Goal: Task Accomplishment & Management: Use online tool/utility

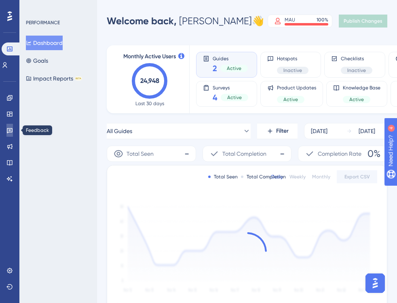
click at [10, 127] on icon at bounding box center [9, 130] width 6 height 6
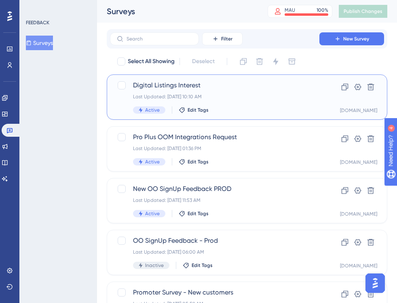
click at [221, 85] on span "Digital Listings Interest" at bounding box center [214, 85] width 163 height 10
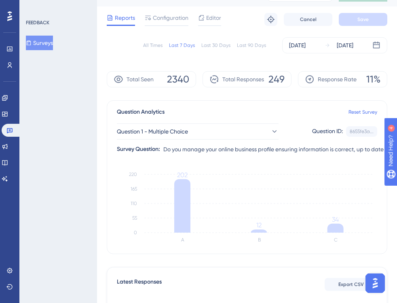
scroll to position [17, 0]
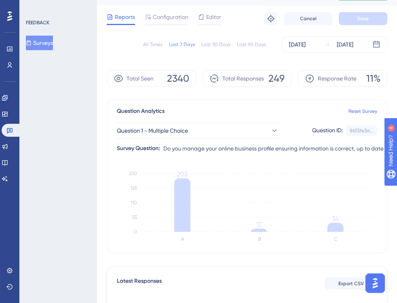
click at [247, 43] on div "Last 90 Days" at bounding box center [251, 44] width 29 height 6
click at [218, 44] on div "Last 30 Days" at bounding box center [215, 44] width 29 height 6
click at [153, 44] on div "All Times" at bounding box center [152, 44] width 19 height 6
click at [305, 43] on div "[DATE]" at bounding box center [297, 45] width 17 height 10
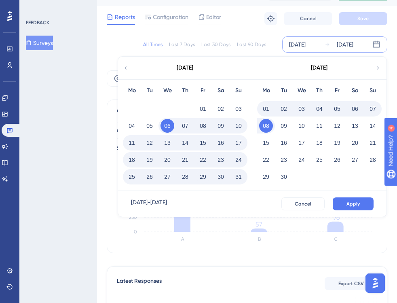
click at [130, 159] on button "18" at bounding box center [132, 160] width 14 height 14
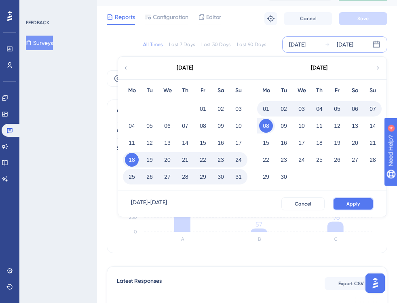
click at [352, 202] on span "Apply" at bounding box center [352, 203] width 13 height 6
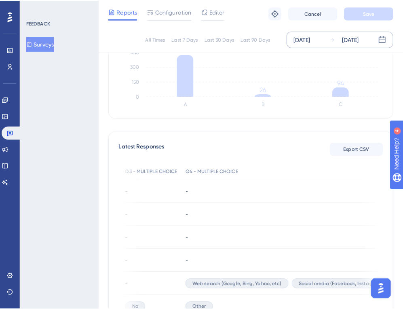
scroll to position [0, 221]
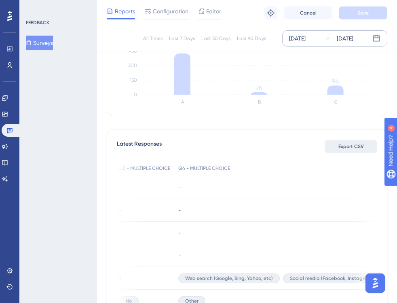
click at [351, 145] on span "Export CSV" at bounding box center [350, 146] width 25 height 6
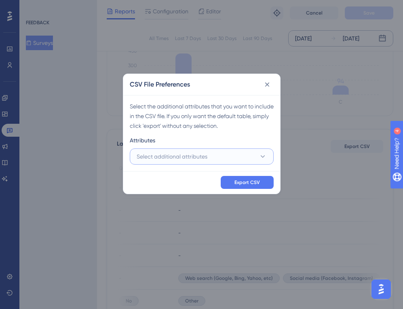
click at [190, 154] on span "Select additional attributes" at bounding box center [172, 156] width 71 height 10
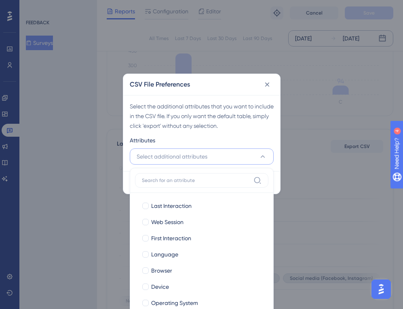
scroll to position [178, 0]
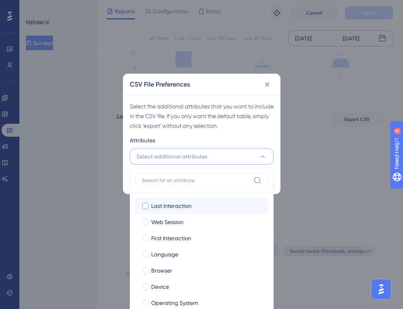
click at [178, 206] on span "Last Interaction" at bounding box center [171, 206] width 40 height 10
checkbox input "true"
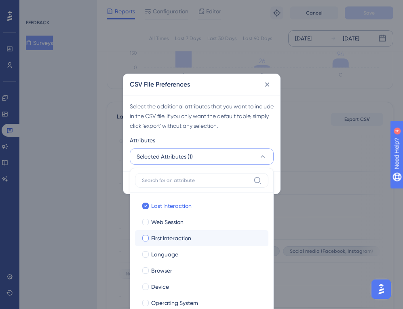
click at [175, 237] on span "First Interaction" at bounding box center [171, 238] width 40 height 10
checkbox input "true"
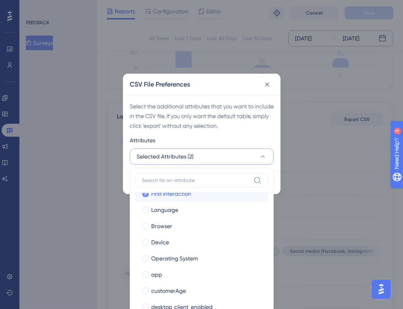
scroll to position [46, 0]
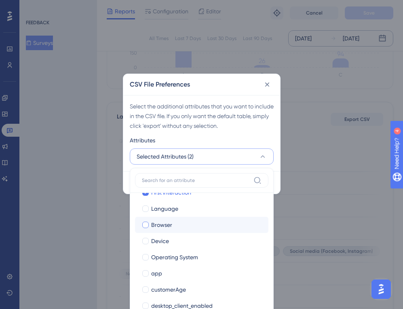
click at [163, 225] on span "Browser" at bounding box center [161, 225] width 21 height 10
checkbox input "true"
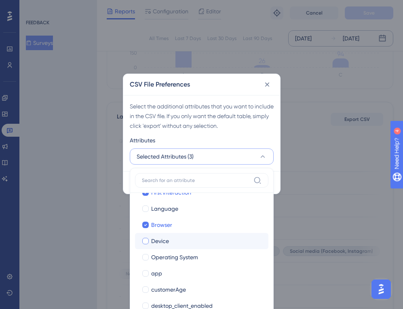
click at [163, 240] on span "Device" at bounding box center [160, 241] width 18 height 10
checkbox input "true"
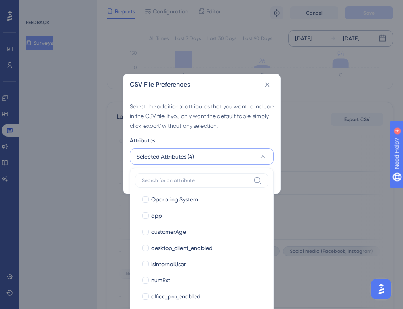
scroll to position [104, 0]
click at [162, 232] on span "customerAge" at bounding box center [168, 231] width 35 height 10
checkbox input "true"
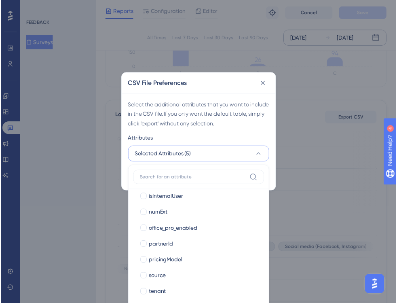
scroll to position [168, 0]
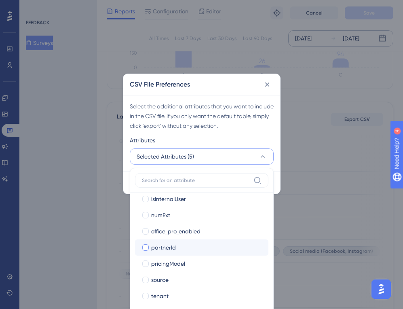
click at [171, 246] on span "partnerId" at bounding box center [163, 247] width 25 height 10
checkbox input "true"
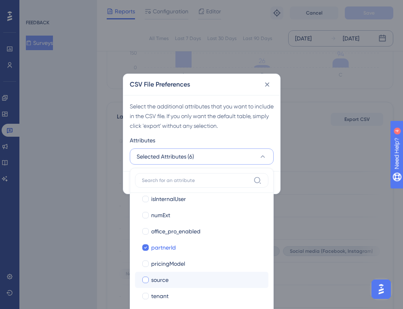
click at [166, 281] on span "source" at bounding box center [159, 280] width 17 height 10
checkbox input "true"
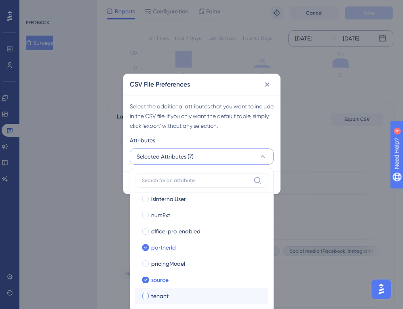
click at [163, 296] on span "tenant" at bounding box center [159, 296] width 17 height 10
checkbox input "true"
click at [269, 132] on div "Select the additional attributes that you want to include in the CSV file. If y…" at bounding box center [201, 133] width 157 height 76
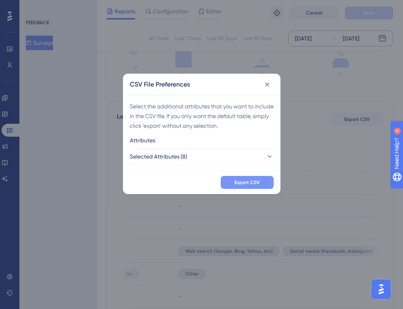
click at [248, 184] on span "Export CSV" at bounding box center [246, 182] width 25 height 6
